Goal: Find specific page/section: Find specific page/section

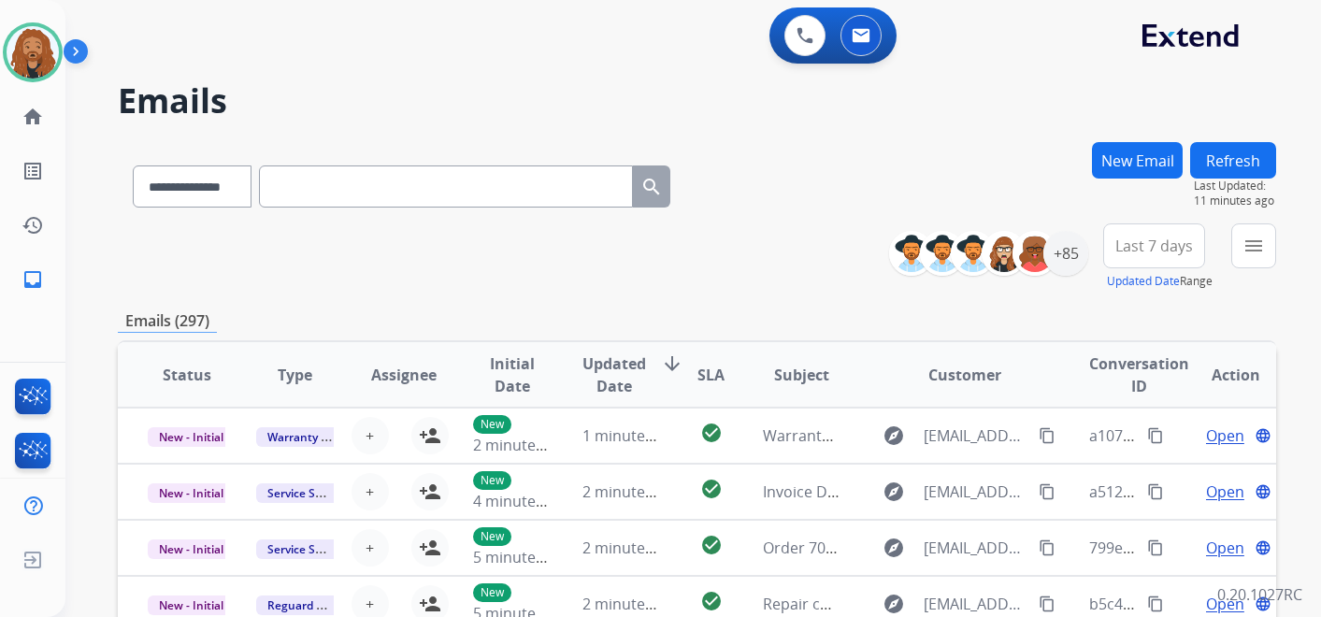
select select "**********"
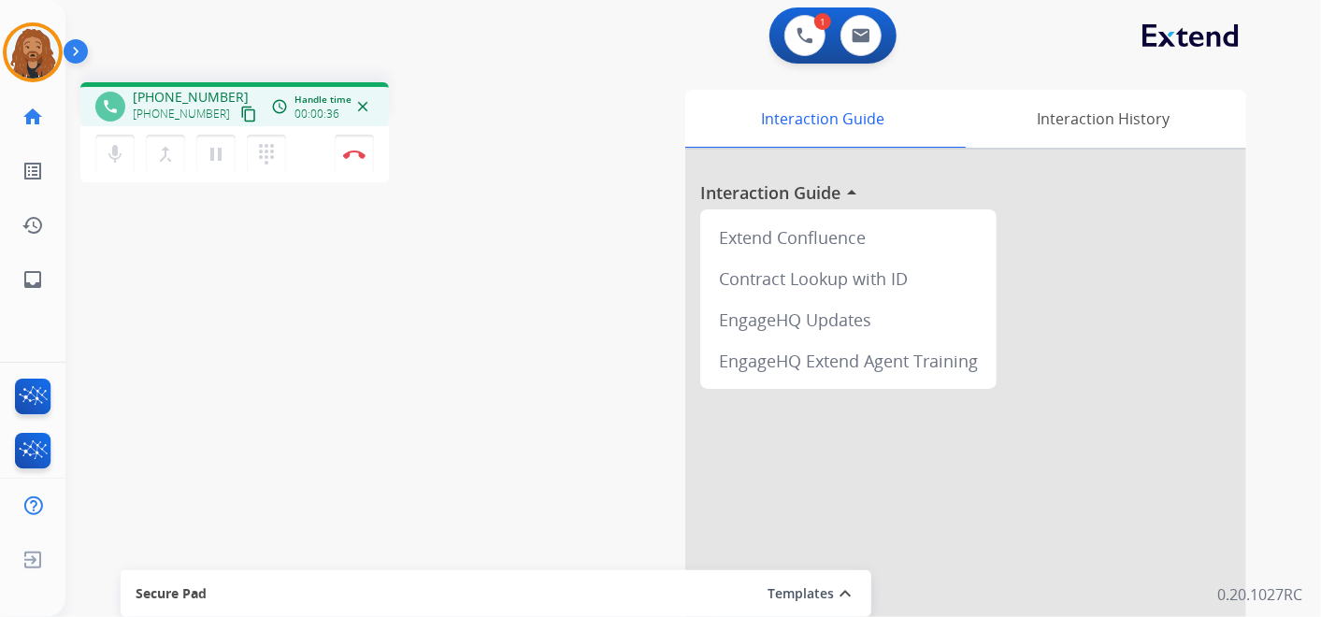
click at [240, 111] on mat-icon "content_copy" at bounding box center [248, 114] width 17 height 17
